Goal: Task Accomplishment & Management: Manage account settings

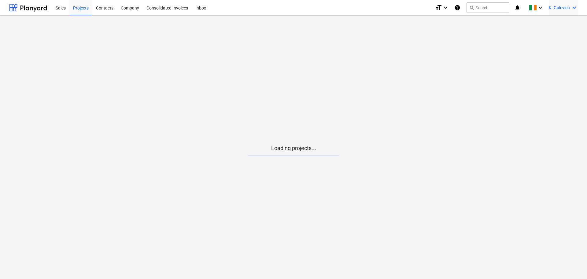
click at [555, 7] on span "K. Gulevica" at bounding box center [559, 7] width 21 height 5
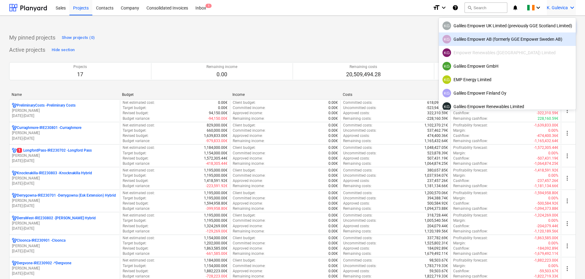
click at [362, 34] on div at bounding box center [292, 139] width 585 height 279
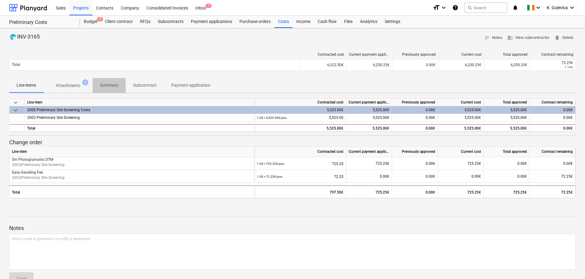
click at [105, 82] on p "Summary" at bounding box center [109, 85] width 18 height 6
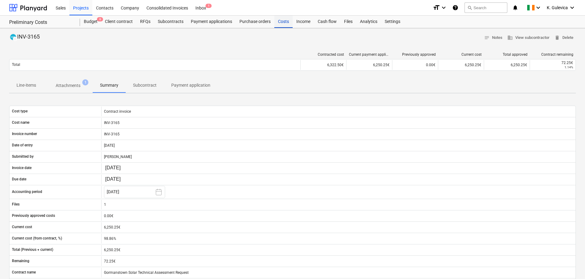
click at [281, 23] on div "Costs" at bounding box center [283, 22] width 18 height 12
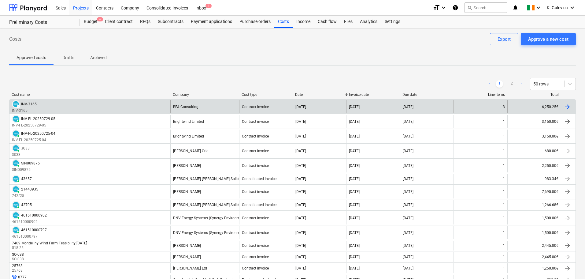
click at [90, 107] on div "DRAFT INV-3165 INV-3165" at bounding box center [89, 106] width 161 height 13
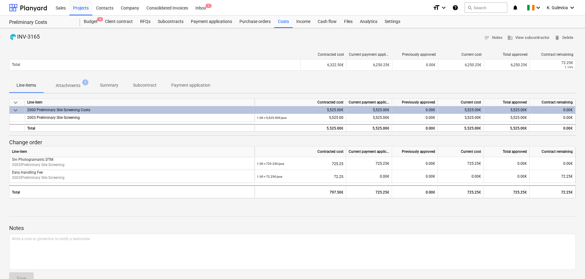
click at [71, 85] on p "Attachments" at bounding box center [68, 85] width 25 height 6
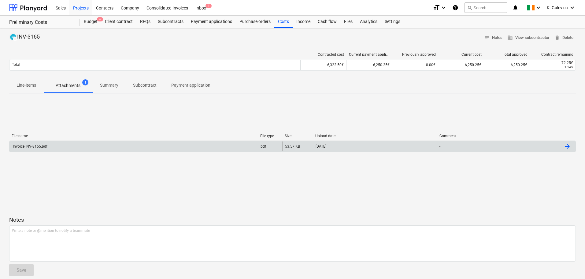
click at [68, 151] on div "Invoice INV-3165.pdf pdf 53.57 KB [DATE] -" at bounding box center [292, 146] width 567 height 12
click at [243, 145] on div "Invoice INV-3165.pdf" at bounding box center [133, 146] width 248 height 10
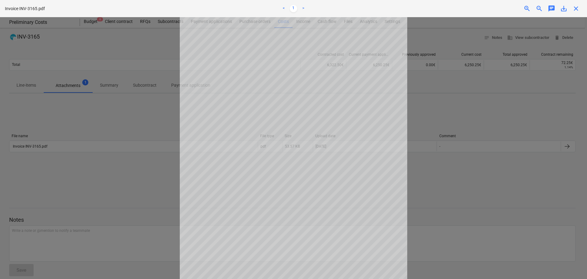
click at [565, 12] on span "save_alt" at bounding box center [564, 8] width 7 height 7
drag, startPoint x: 576, startPoint y: 9, endPoint x: 572, endPoint y: 18, distance: 9.6
click at [576, 9] on span "close" at bounding box center [576, 8] width 7 height 7
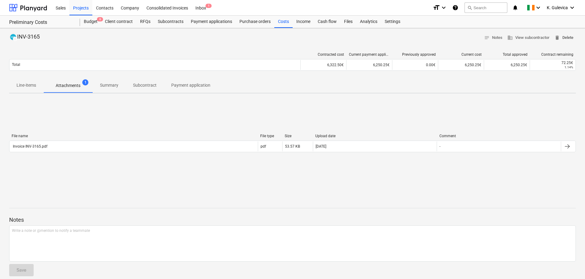
click at [567, 38] on span "delete Delete" at bounding box center [564, 37] width 19 height 7
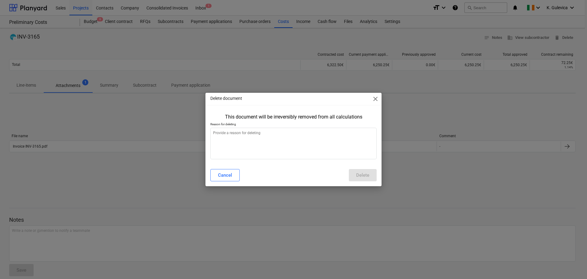
type textarea "x"
click at [298, 141] on textarea at bounding box center [294, 144] width 166 height 32
type textarea "W"
type textarea "x"
type textarea "Wr"
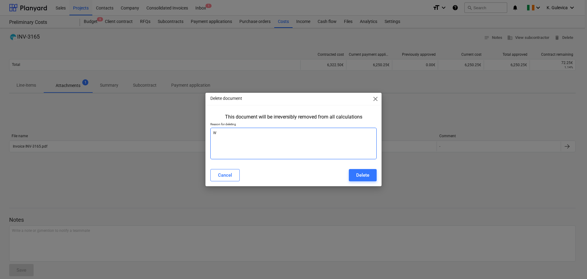
type textarea "x"
type textarea "Wro"
type textarea "x"
type textarea "Wron"
type textarea "x"
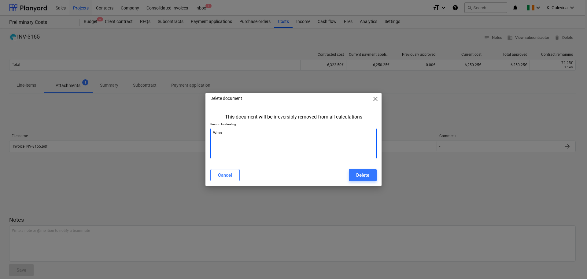
type textarea "Wrong"
type textarea "x"
type textarea "Wrong"
type textarea "x"
type textarea "Wrong t"
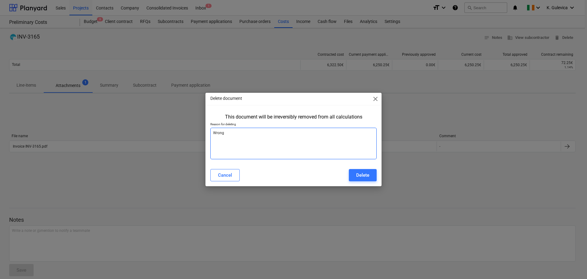
type textarea "x"
type textarea "Wrong to"
type textarea "x"
type textarea "Wrong tot"
type textarea "x"
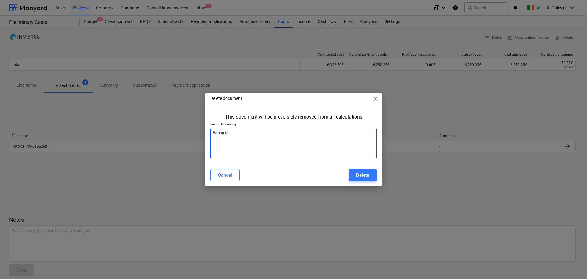
type textarea "Wrong tota"
type textarea "x"
type textarea "Wrong total"
type textarea "x"
type textarea "Wrong total"
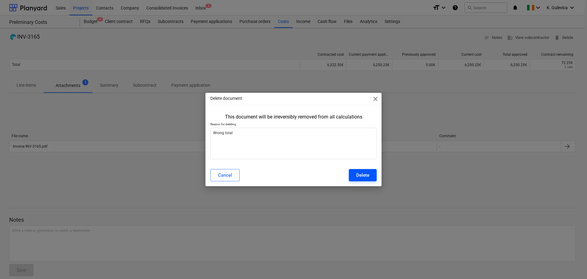
click at [373, 177] on button "Delete" at bounding box center [363, 175] width 28 height 12
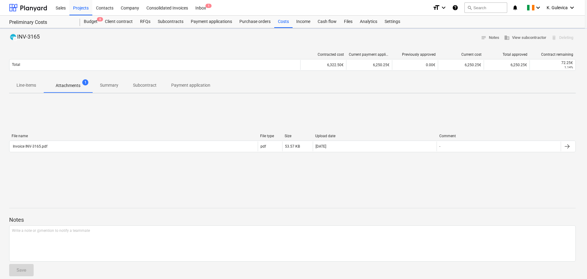
type textarea "x"
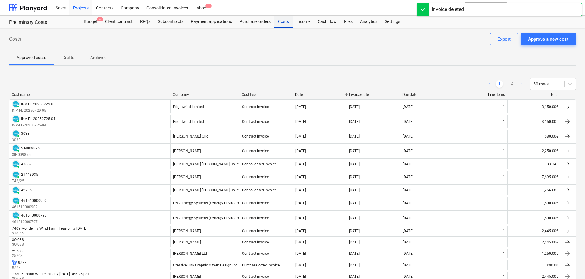
click at [284, 24] on div "Costs" at bounding box center [283, 22] width 18 height 12
click at [290, 99] on div "Cost name Company Cost type Date Invoice date Due date Line-items Total" at bounding box center [292, 95] width 567 height 7
drag, startPoint x: 537, startPoint y: 40, endPoint x: 538, endPoint y: 18, distance: 22.0
click at [538, 40] on div "Approve a new cost" at bounding box center [548, 39] width 40 height 8
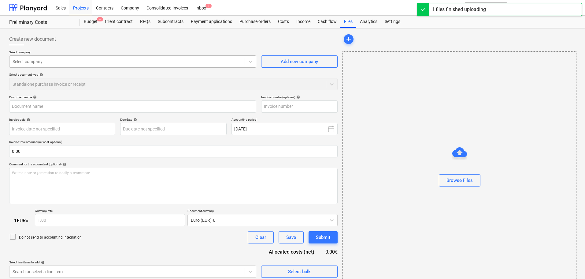
type input "Invoice INV-3165.pdf"
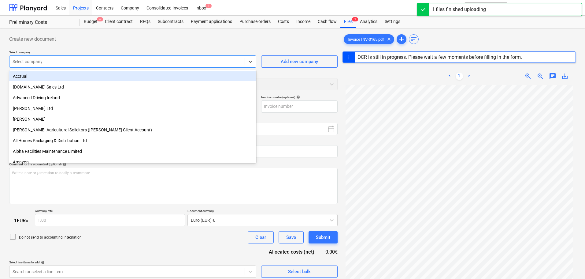
click at [116, 59] on div at bounding box center [127, 61] width 229 height 6
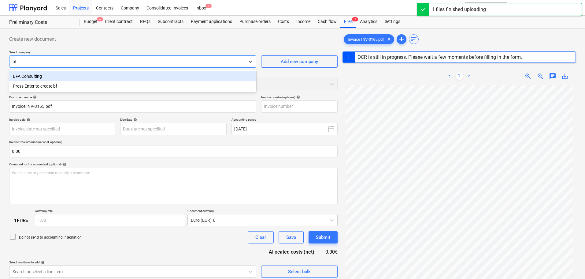
type input "bfa"
type input "INV-3165"
type input "[DATE]"
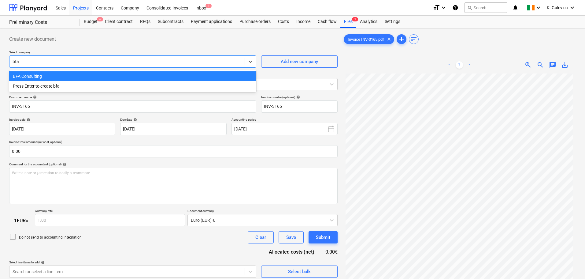
click at [124, 75] on div "BFA Consulting" at bounding box center [132, 76] width 247 height 10
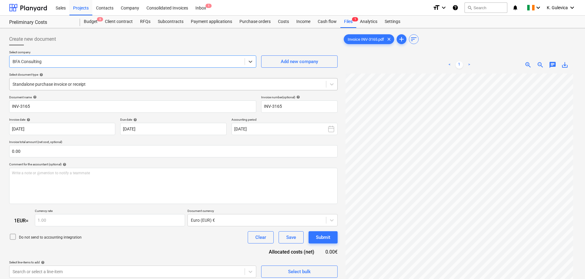
click at [135, 87] on div at bounding box center [168, 84] width 311 height 6
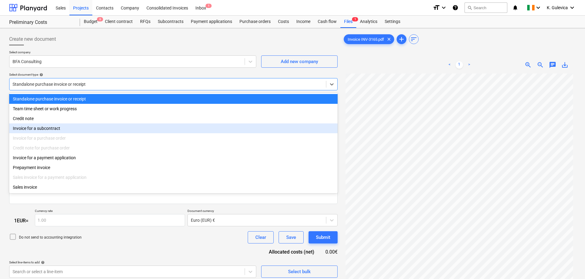
click at [28, 127] on div "Invoice for a subcontract" at bounding box center [173, 128] width 329 height 10
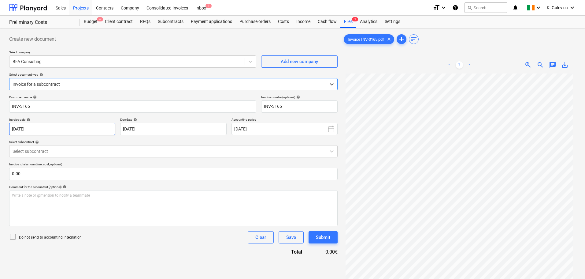
click at [80, 130] on body "Sales Projects Contacts Company Consolidated Invoices Inbox 1 format_size keybo…" at bounding box center [292, 139] width 585 height 279
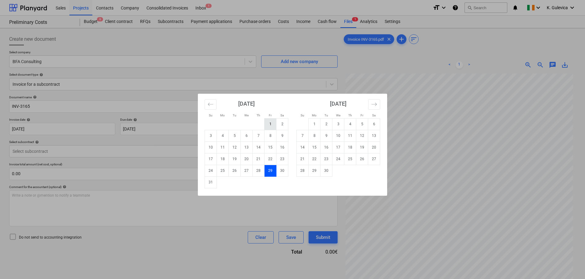
click at [270, 125] on td "1" at bounding box center [271, 124] width 12 height 12
type input "[DATE]"
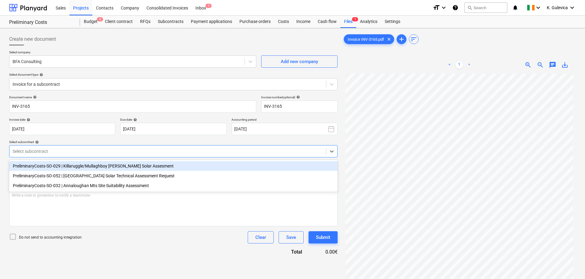
click at [156, 151] on div at bounding box center [168, 151] width 311 height 6
click at [93, 166] on div "PreliminaryCosts-SO-029 | Killaruggle/Mullaghboy [PERSON_NAME] Solar Assesment" at bounding box center [173, 166] width 329 height 10
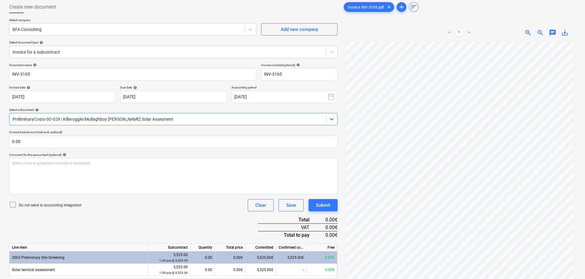
scroll to position [61, 0]
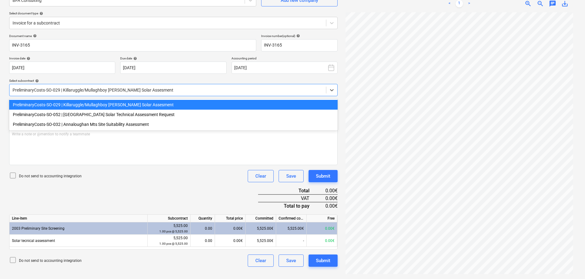
click at [111, 89] on div at bounding box center [168, 90] width 311 height 6
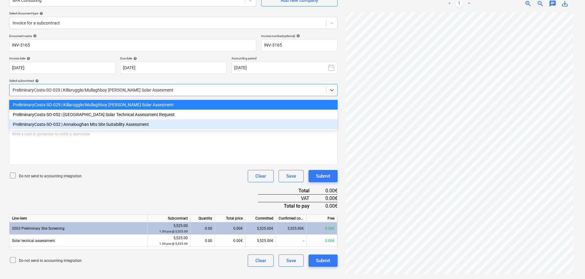
click at [103, 126] on div "PreliminaryCosts-SO-032 | Annaloughan Mts Site Suitability Assessment" at bounding box center [173, 124] width 329 height 10
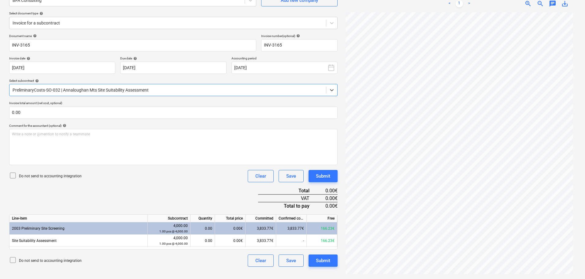
click at [112, 90] on div at bounding box center [168, 90] width 311 height 6
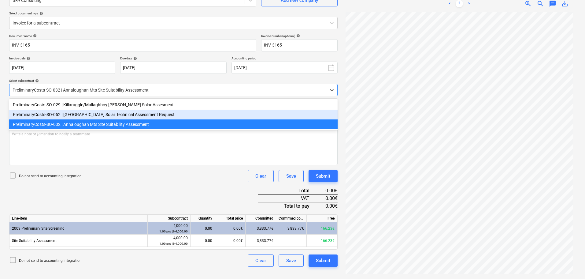
click at [109, 116] on div "PreliminaryCosts-SO-052 | [GEOGRAPHIC_DATA] Solar Technical Assessment Request" at bounding box center [173, 115] width 329 height 10
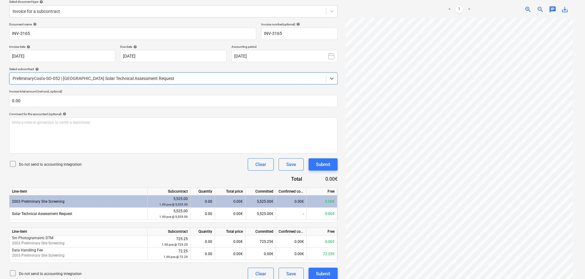
scroll to position [79, 0]
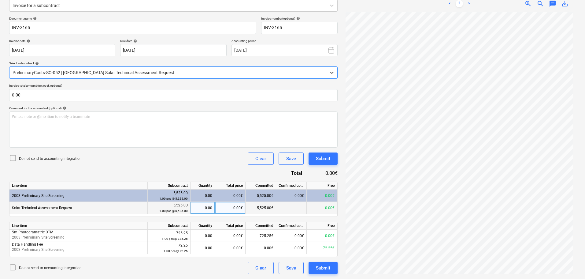
click at [203, 205] on div "0.00" at bounding box center [202, 208] width 19 height 12
type input "1"
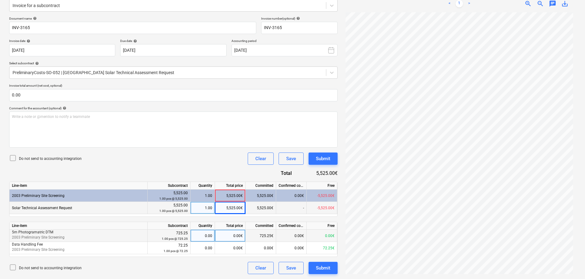
click at [205, 236] on div "0.00" at bounding box center [202, 235] width 19 height 12
type input "1"
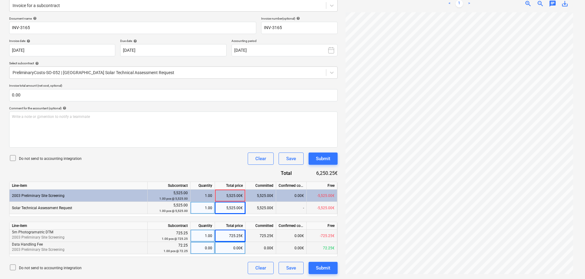
click at [203, 249] on div "0.00" at bounding box center [202, 248] width 19 height 12
type input "1"
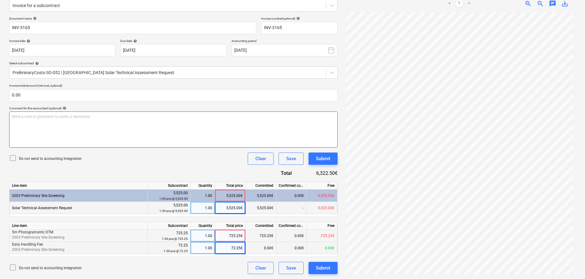
scroll to position [0, 0]
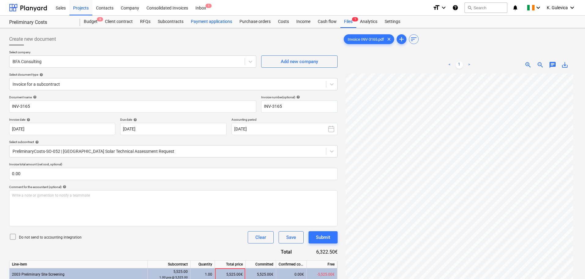
click at [209, 19] on div "Payment applications" at bounding box center [211, 22] width 49 height 12
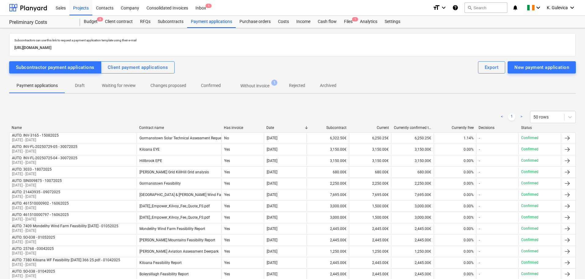
click at [263, 85] on p "Without invoice" at bounding box center [254, 86] width 29 height 6
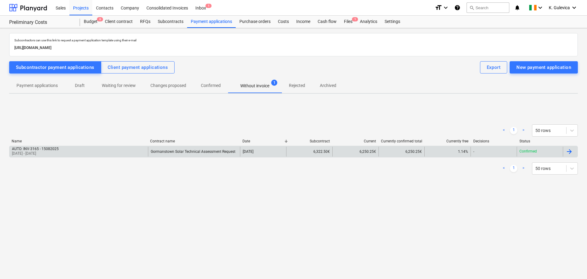
click at [191, 151] on div "Gormanstown Solar Technical Assessment Request" at bounding box center [193, 151] width 85 height 4
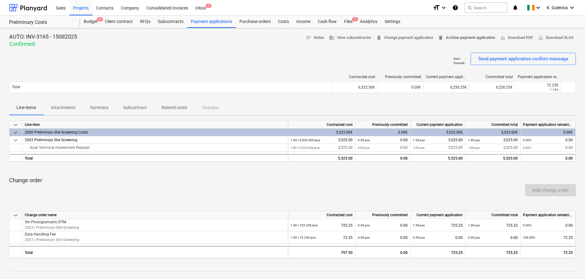
click at [477, 37] on span "delete Archive payment application" at bounding box center [466, 37] width 57 height 7
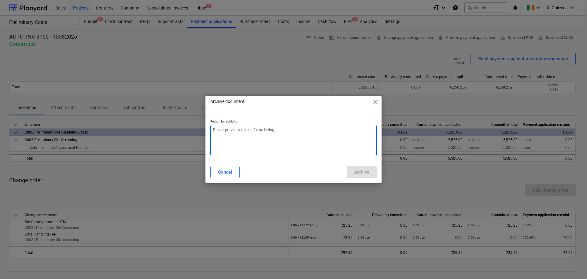
click at [312, 138] on textarea at bounding box center [294, 141] width 166 height 32
type textarea "x"
type textarea "W"
type textarea "x"
type textarea "Wr"
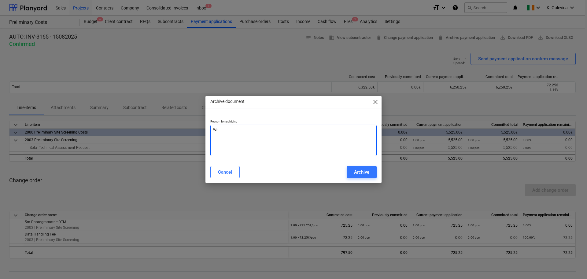
type textarea "x"
type textarea "Wro"
type textarea "x"
type textarea "Wron"
type textarea "x"
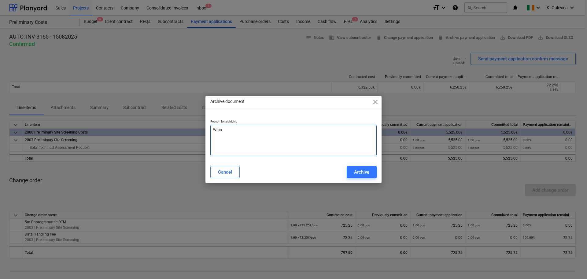
type textarea "Wront"
type textarea "x"
type textarea "Wron"
type textarea "x"
type textarea "Wrong"
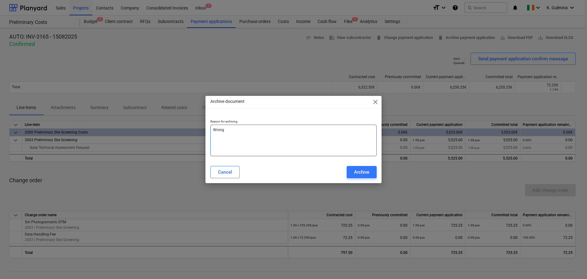
type textarea "x"
type textarea "Wrong"
type textarea "x"
type textarea "Wrong t"
type textarea "x"
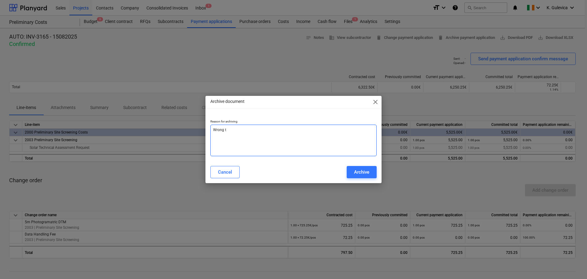
type textarea "Wrong to"
type textarea "x"
type textarea "Wrong tot"
type textarea "x"
type textarea "Wrong tota"
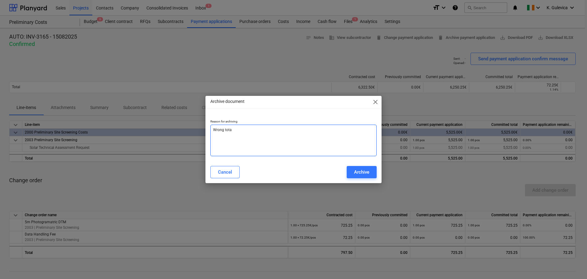
type textarea "x"
type textarea "Wrong total"
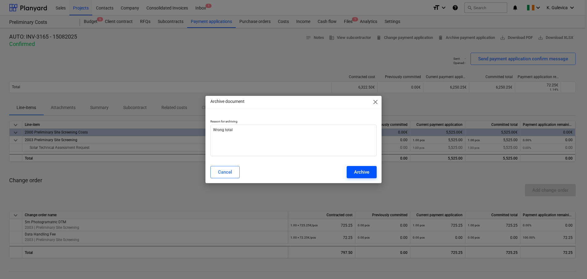
click at [365, 170] on div "Archive" at bounding box center [361, 172] width 15 height 8
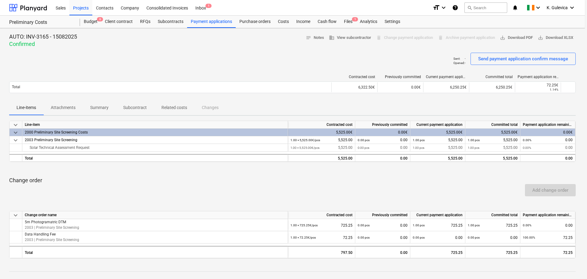
type textarea "x"
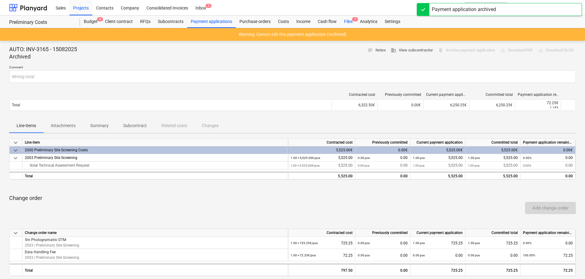
click at [351, 21] on div "Files 1" at bounding box center [349, 22] width 16 height 12
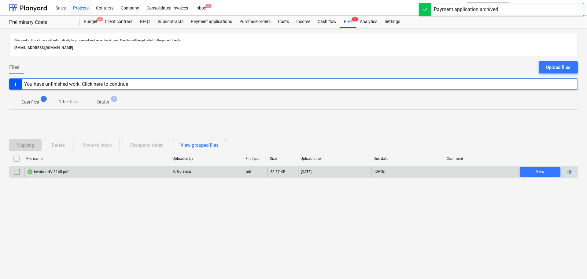
click at [193, 171] on div "K. Gulevica" at bounding box center [206, 172] width 73 height 10
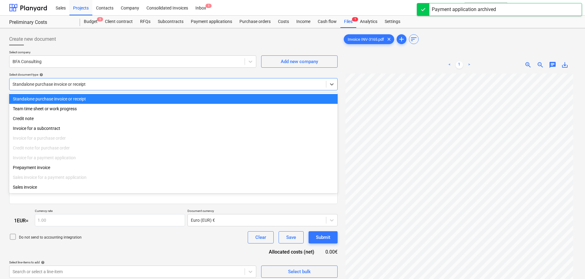
click at [79, 81] on div at bounding box center [168, 84] width 311 height 6
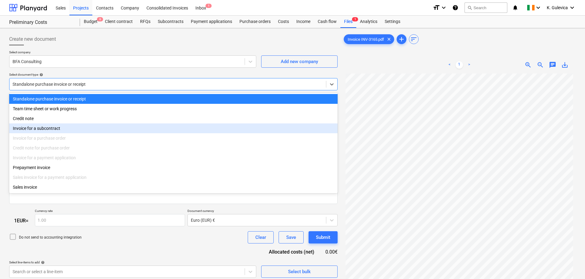
click at [65, 126] on div "Invoice for a subcontract" at bounding box center [173, 128] width 329 height 10
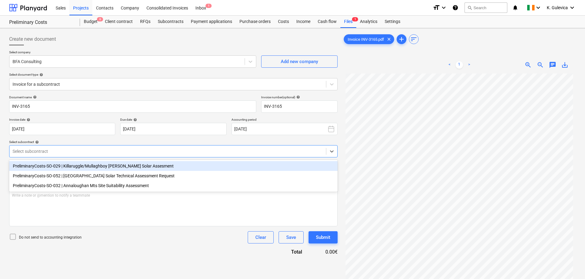
click at [95, 149] on div at bounding box center [168, 151] width 311 height 6
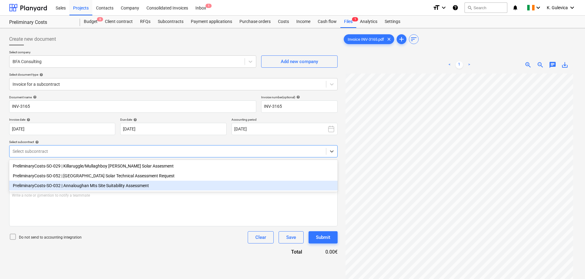
click at [94, 184] on div "PreliminaryCosts-SO-032 | Annaloughan Mts Site Suitability Assessment" at bounding box center [173, 186] width 329 height 10
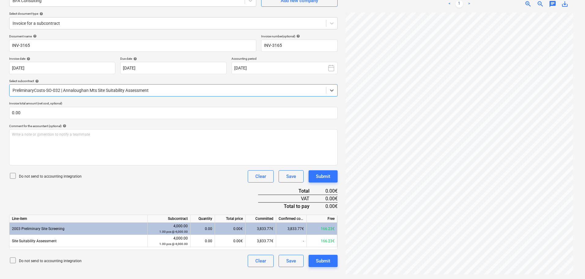
scroll to position [61, 0]
click at [129, 89] on div at bounding box center [168, 90] width 311 height 6
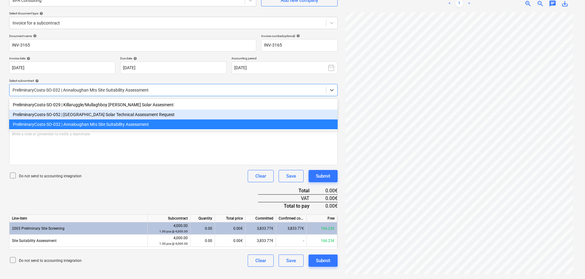
click at [122, 115] on div "PreliminaryCosts-SO-052 | [GEOGRAPHIC_DATA] Solar Technical Assessment Request" at bounding box center [173, 115] width 329 height 10
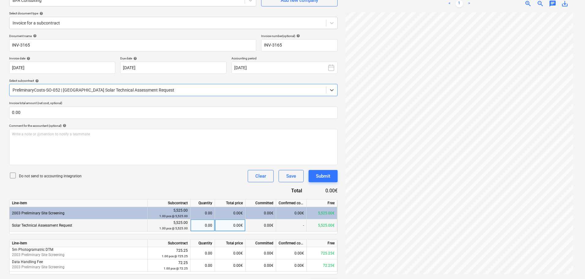
click at [208, 226] on div "0.00" at bounding box center [202, 225] width 19 height 12
type input "1"
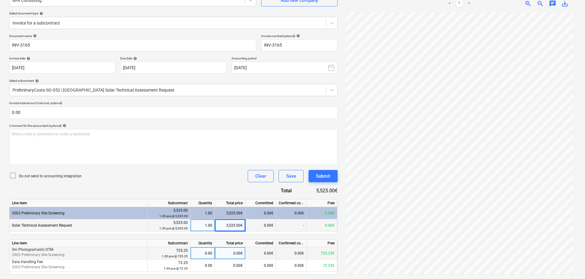
click at [206, 252] on div "0.00" at bounding box center [202, 253] width 19 height 12
type input "1"
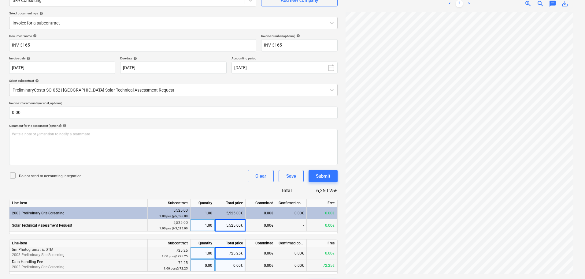
click at [206, 265] on div "0.00" at bounding box center [202, 265] width 19 height 12
type input "1"
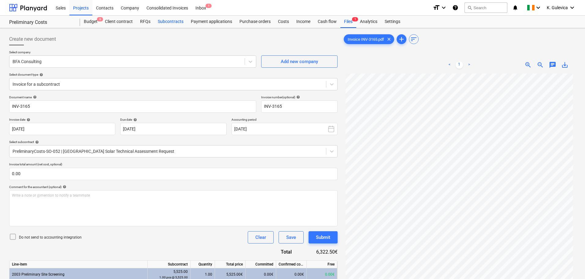
click at [165, 17] on div "Subcontracts" at bounding box center [170, 22] width 33 height 12
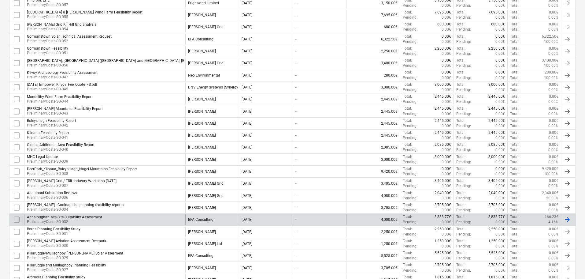
scroll to position [122, 0]
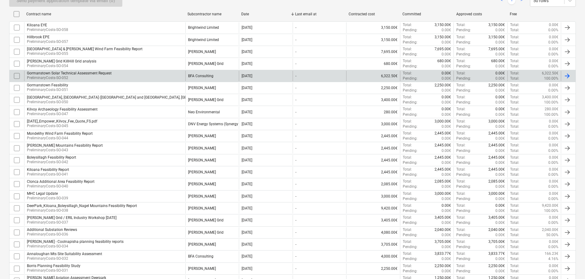
click at [97, 78] on p "PreliminaryCosts-SO-052" at bounding box center [69, 77] width 85 height 5
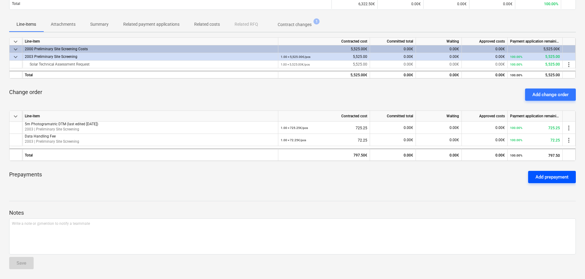
click at [553, 179] on div "Add prepayment" at bounding box center [552, 177] width 33 height 8
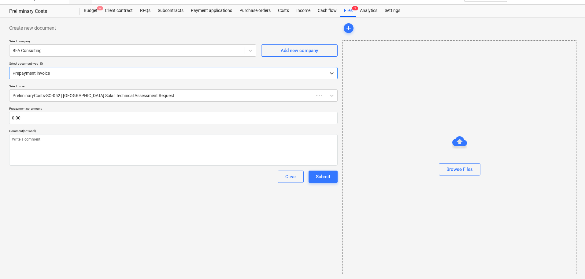
type textarea "x"
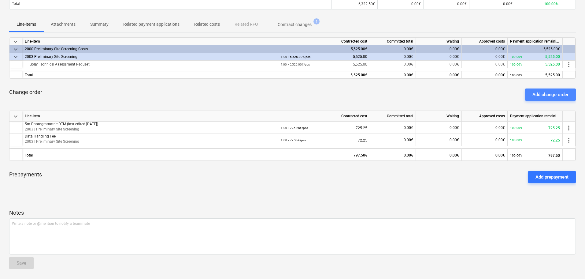
click at [535, 92] on div "Add change order" at bounding box center [551, 95] width 36 height 8
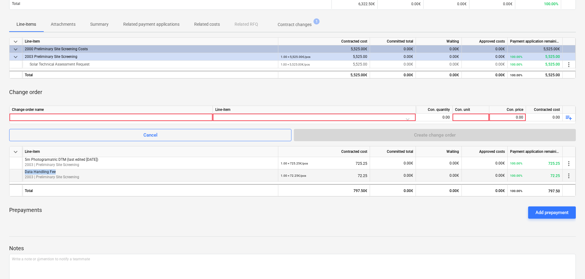
drag, startPoint x: 55, startPoint y: 172, endPoint x: 25, endPoint y: 171, distance: 29.7
click at [0, 0] on div "Data Handling Fee 2003 | Preliminary Site Screening 1.00 × 72.25€ / pcs 72.25 0…" at bounding box center [0, 0] width 0 height 0
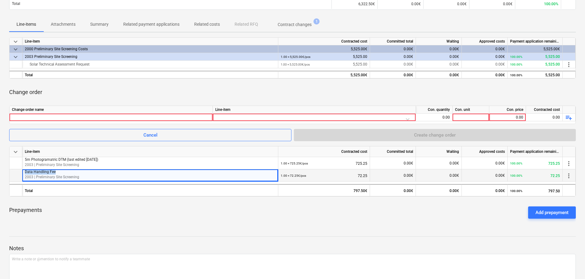
copy div "Data Handling Fee"
click at [49, 116] on div at bounding box center [111, 117] width 198 height 7
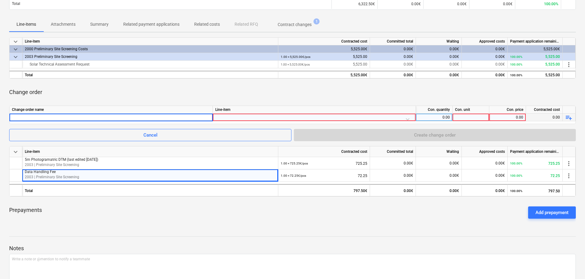
type input "Data Handling Fee"
click at [278, 117] on div at bounding box center [314, 119] width 198 height 11
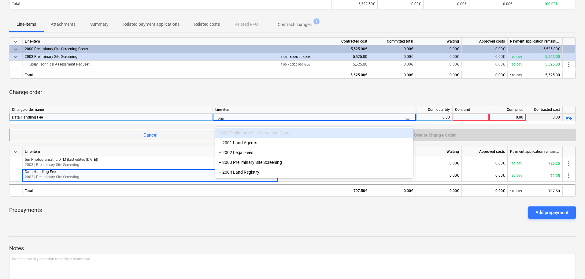
type input "2003"
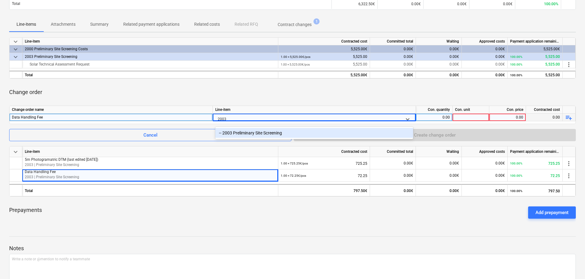
click at [294, 135] on div "-- 2003 Preliminary Site Screening" at bounding box center [314, 133] width 198 height 10
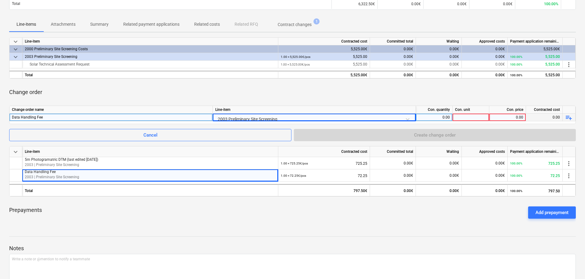
click at [433, 116] on div "0.00" at bounding box center [435, 118] width 32 height 8
type input "1"
click at [474, 115] on div at bounding box center [471, 118] width 37 height 8
type input "1"
click at [510, 116] on div "0.00" at bounding box center [508, 118] width 32 height 8
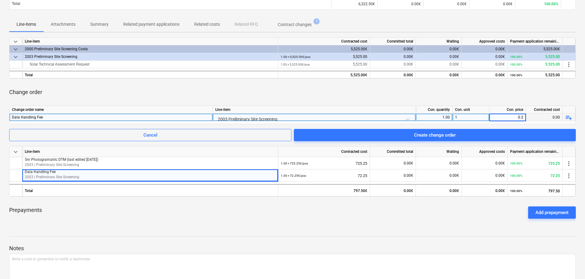
type input "0.28"
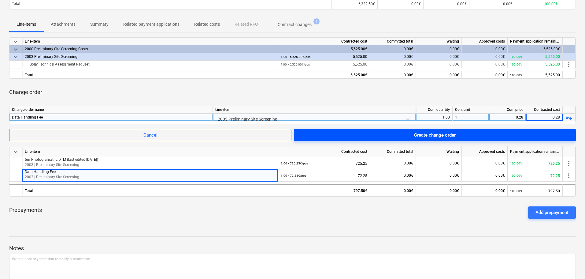
click at [436, 134] on div "Create change order" at bounding box center [435, 135] width 42 height 8
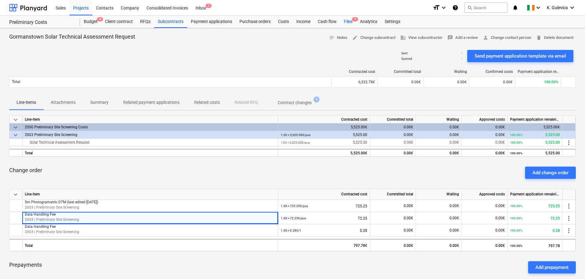
drag, startPoint x: 345, startPoint y: 22, endPoint x: 343, endPoint y: 27, distance: 5.4
click at [345, 22] on div "Files 1" at bounding box center [349, 22] width 16 height 12
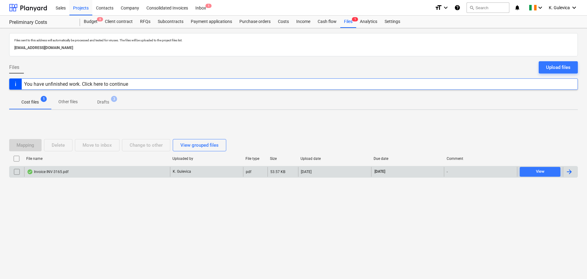
click at [89, 172] on div "Invoice INV-3165.pdf" at bounding box center [97, 172] width 146 height 10
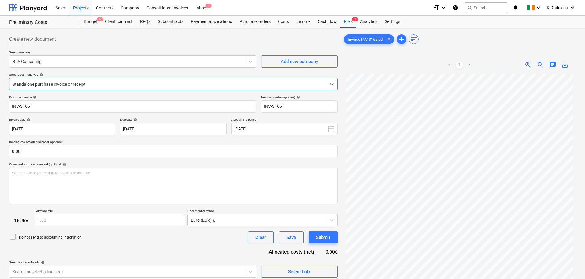
click at [99, 87] on div at bounding box center [168, 84] width 311 height 6
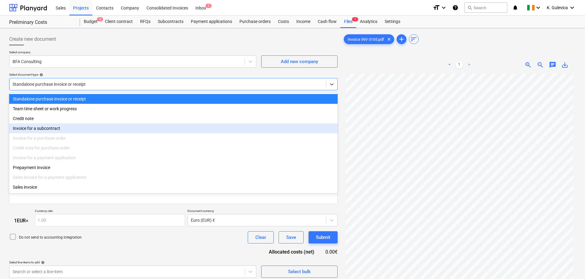
click at [65, 130] on div "Invoice for a subcontract" at bounding box center [173, 128] width 329 height 10
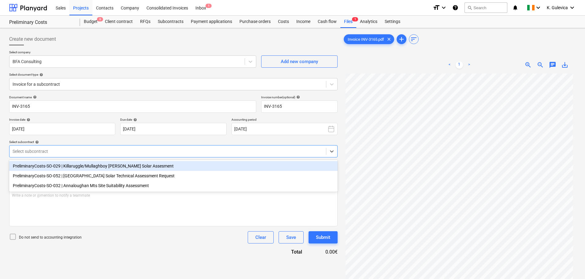
click at [99, 148] on div at bounding box center [168, 151] width 311 height 6
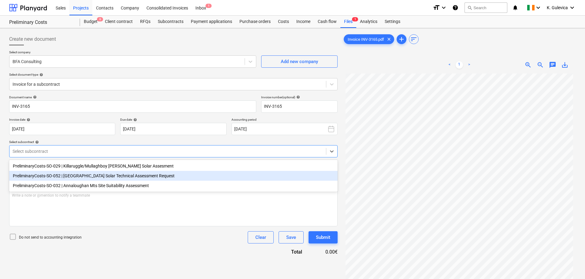
click at [101, 174] on div "PreliminaryCosts-SO-052 | [GEOGRAPHIC_DATA] Solar Technical Assessment Request" at bounding box center [173, 176] width 329 height 10
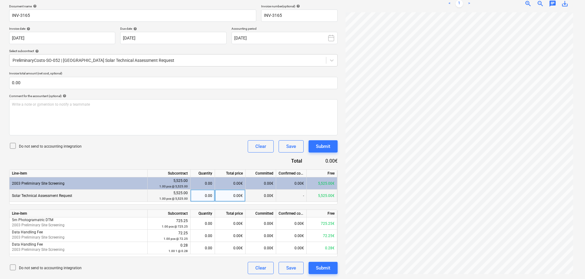
click at [207, 198] on div "0.00" at bounding box center [202, 195] width 19 height 12
type input "1"
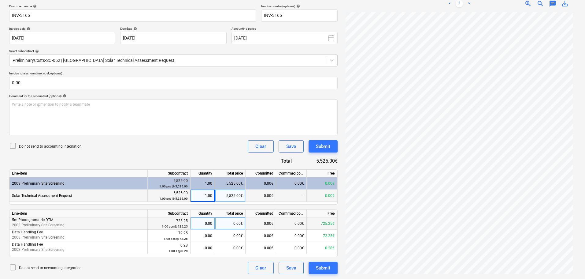
click at [207, 225] on div "0.00" at bounding box center [202, 223] width 19 height 12
type input "1"
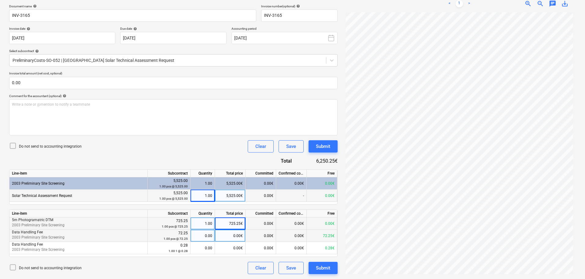
click at [209, 237] on div "0.00" at bounding box center [202, 235] width 19 height 12
type input "1"
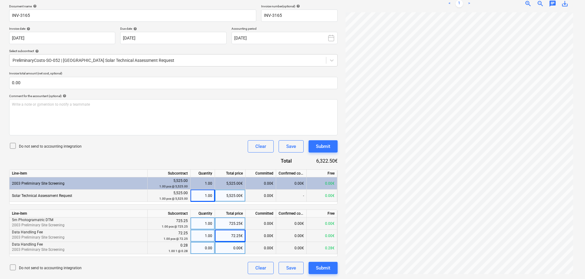
click at [206, 250] on div "0.00" at bounding box center [202, 248] width 19 height 12
type input "1"
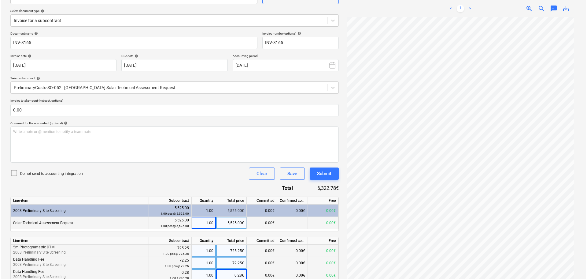
scroll to position [91, 0]
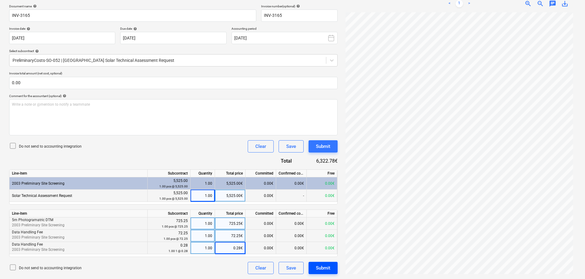
click at [330, 268] on div "Submit" at bounding box center [323, 268] width 14 height 8
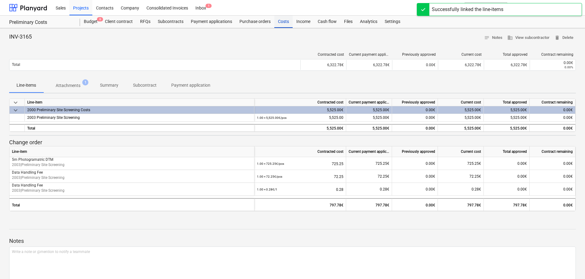
click at [279, 22] on div "Costs" at bounding box center [283, 22] width 18 height 12
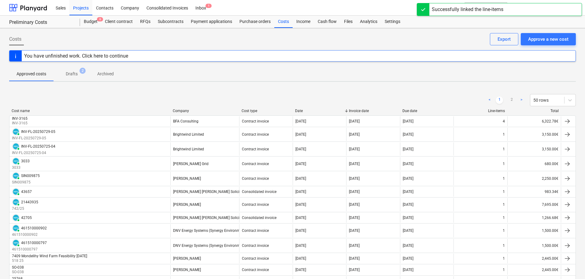
click at [68, 72] on p "Drafts" at bounding box center [72, 74] width 12 height 6
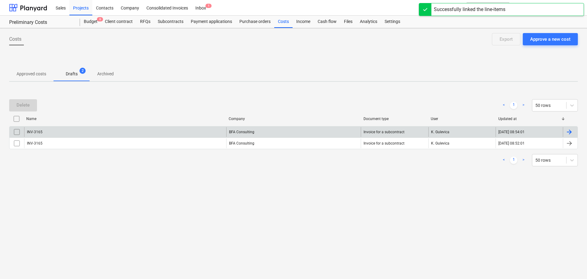
click at [17, 131] on input "checkbox" at bounding box center [17, 132] width 10 height 10
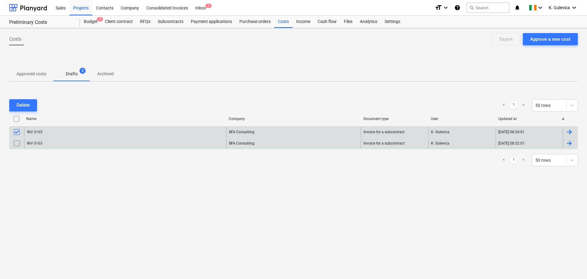
click at [15, 142] on input "checkbox" at bounding box center [17, 143] width 10 height 10
click at [20, 108] on div "Delete" at bounding box center [23, 105] width 13 height 8
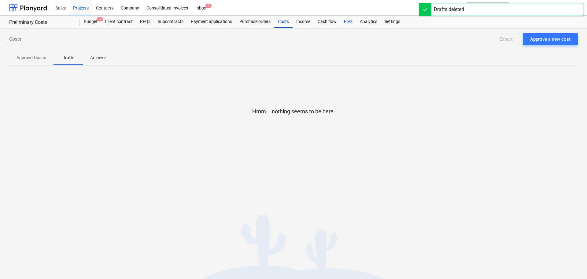
click at [346, 21] on div "Files" at bounding box center [349, 22] width 16 height 12
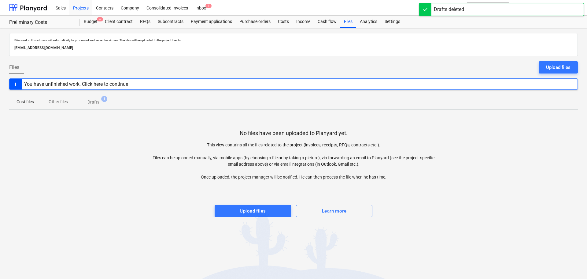
click at [98, 100] on p "Drafts" at bounding box center [94, 102] width 12 height 6
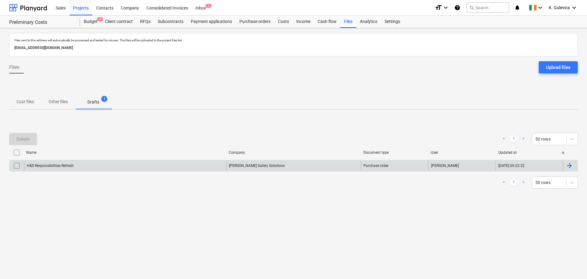
click at [17, 166] on input "checkbox" at bounding box center [17, 166] width 10 height 10
click at [16, 165] on input "checkbox" at bounding box center [17, 166] width 10 height 10
click at [87, 165] on div "H&S Responsibilities Refresh" at bounding box center [125, 166] width 202 height 10
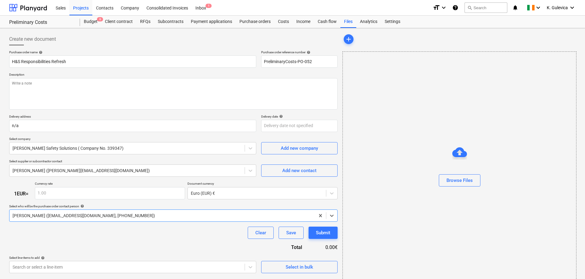
type textarea "x"
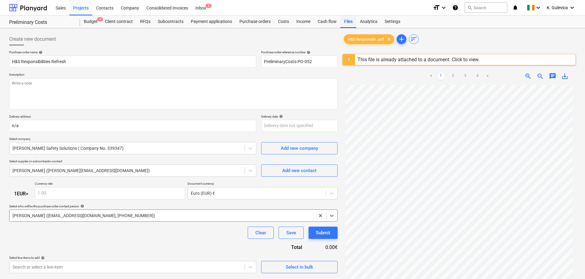
click at [344, 23] on div "Files" at bounding box center [349, 22] width 16 height 12
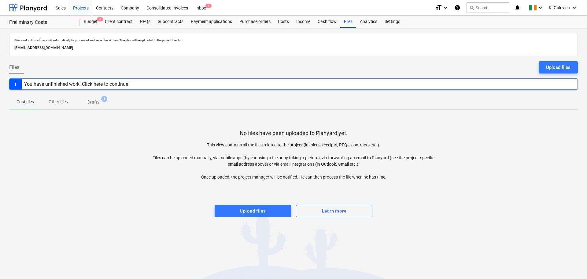
click at [95, 100] on p "Drafts" at bounding box center [94, 102] width 12 height 6
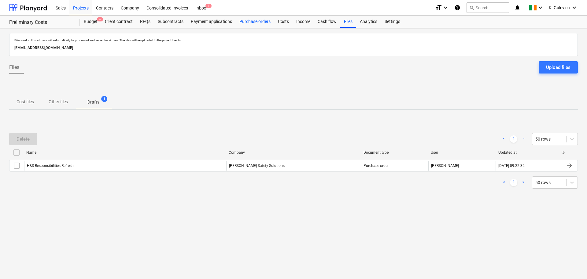
click at [248, 21] on div "Purchase orders" at bounding box center [255, 22] width 39 height 12
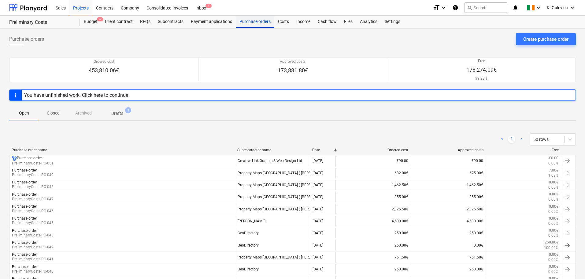
click at [254, 21] on div "Purchase orders" at bounding box center [255, 22] width 39 height 12
click at [171, 22] on div "Subcontracts" at bounding box center [170, 22] width 33 height 12
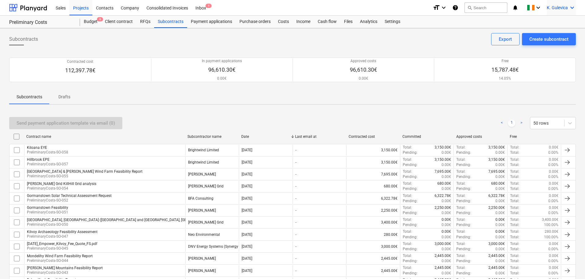
click at [551, 9] on span "K. Gulevica" at bounding box center [557, 7] width 21 height 5
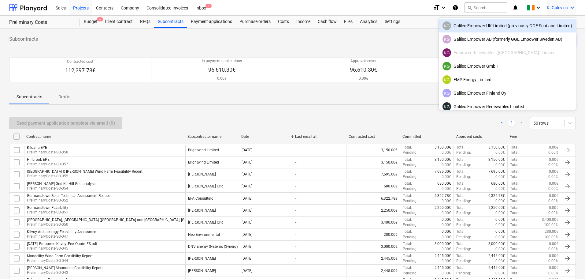
click at [504, 28] on div "KG Galileo Empower UK Limited (previously GGE Scotland Limited)" at bounding box center [508, 25] width 130 height 9
